Goal: Information Seeking & Learning: Learn about a topic

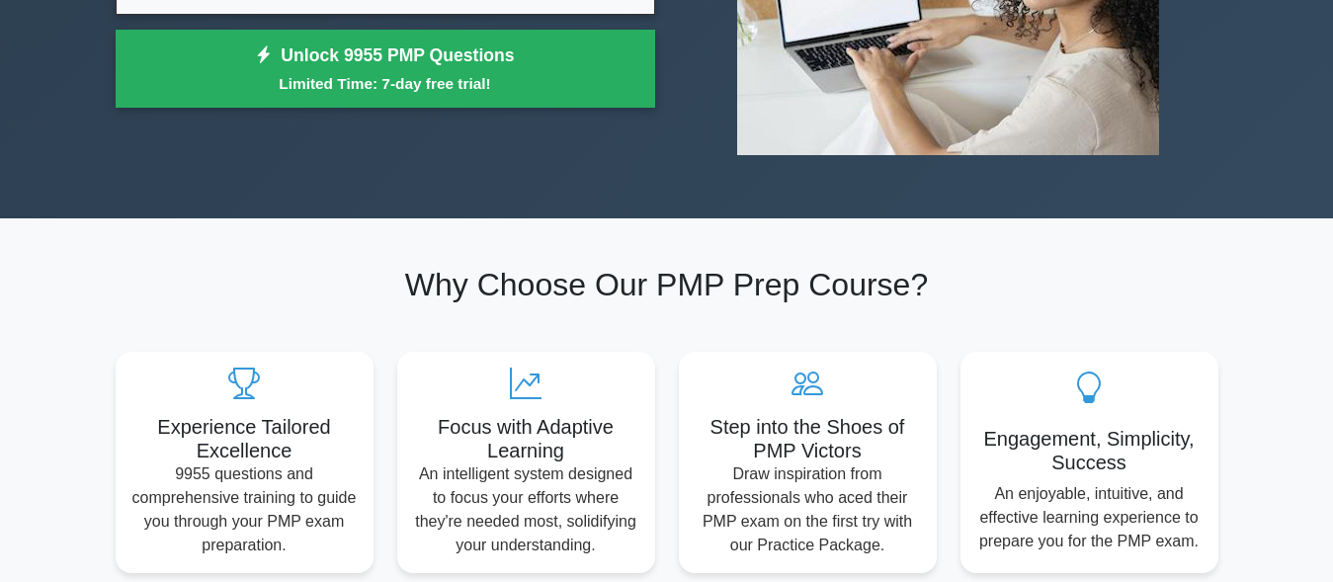
scroll to position [454, 0]
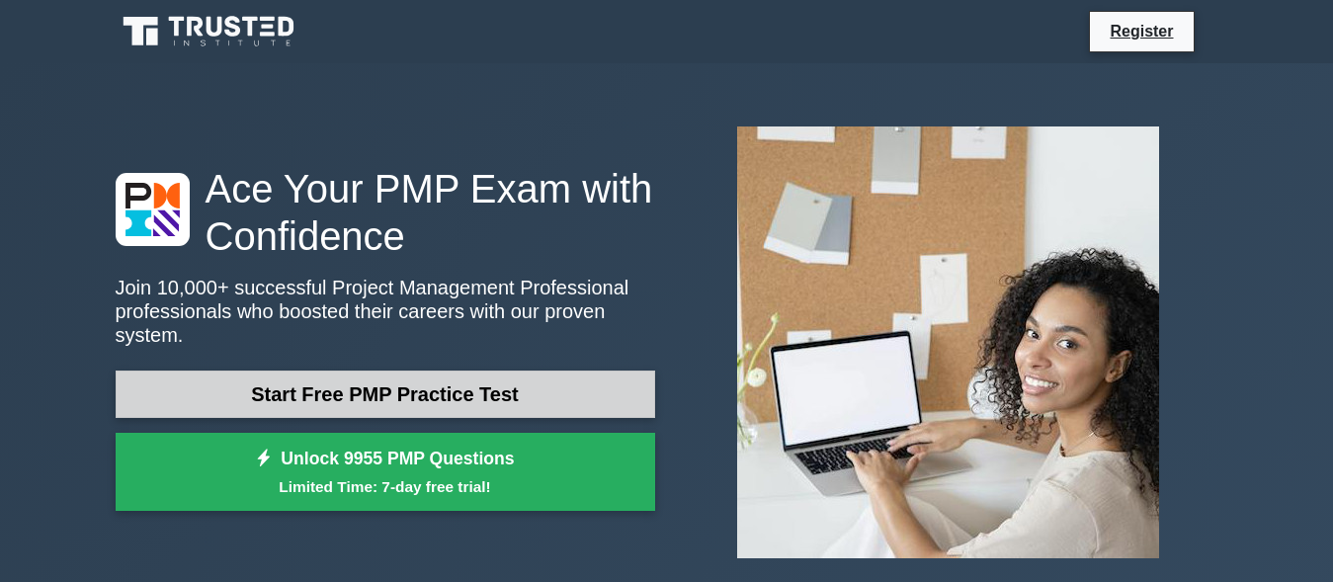
click at [366, 372] on link "Start Free PMP Practice Test" at bounding box center [386, 394] width 540 height 47
